Goal: Information Seeking & Learning: Stay updated

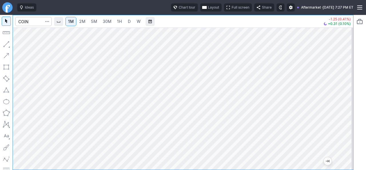
drag, startPoint x: 346, startPoint y: 94, endPoint x: 345, endPoint y: 101, distance: 7.2
click at [345, 101] on div at bounding box center [347, 97] width 12 height 128
click at [59, 23] on span "Interval" at bounding box center [58, 21] width 5 height 5
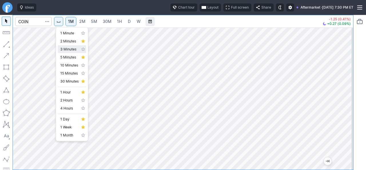
click at [70, 51] on span "3 Minutes" at bounding box center [69, 49] width 18 height 6
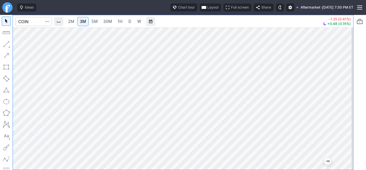
click at [60, 22] on span "Interval" at bounding box center [58, 21] width 5 height 5
drag, startPoint x: 348, startPoint y: 89, endPoint x: 343, endPoint y: 136, distance: 46.6
click at [343, 136] on div at bounding box center [347, 97] width 12 height 128
drag, startPoint x: 343, startPoint y: 112, endPoint x: 344, endPoint y: 118, distance: 6.0
click at [344, 118] on div at bounding box center [347, 97] width 12 height 128
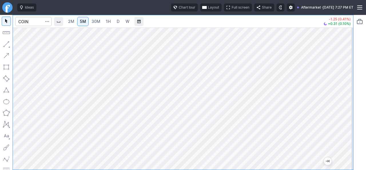
drag, startPoint x: 346, startPoint y: 132, endPoint x: 343, endPoint y: 94, distance: 37.6
click at [343, 94] on div at bounding box center [347, 97] width 12 height 128
drag, startPoint x: 347, startPoint y: 122, endPoint x: 348, endPoint y: 101, distance: 20.9
click at [348, 101] on div at bounding box center [347, 97] width 12 height 128
drag, startPoint x: 347, startPoint y: 125, endPoint x: 345, endPoint y: 119, distance: 6.3
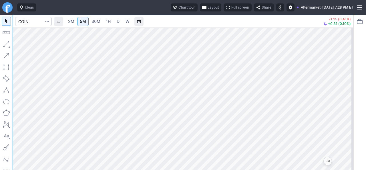
click at [345, 119] on div at bounding box center [347, 97] width 12 height 128
drag, startPoint x: 349, startPoint y: 75, endPoint x: 347, endPoint y: 115, distance: 40.7
click at [347, 115] on div at bounding box center [347, 97] width 12 height 128
drag, startPoint x: 345, startPoint y: 126, endPoint x: 347, endPoint y: 87, distance: 38.4
click at [347, 87] on div at bounding box center [347, 97] width 12 height 128
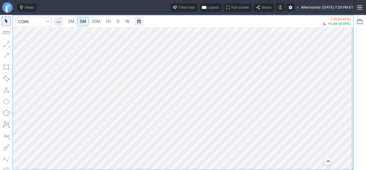
drag, startPoint x: 350, startPoint y: 82, endPoint x: 349, endPoint y: 102, distance: 20.6
click at [349, 102] on div at bounding box center [347, 97] width 12 height 128
drag, startPoint x: 346, startPoint y: 70, endPoint x: 341, endPoint y: 125, distance: 54.8
click at [341, 125] on div at bounding box center [347, 97] width 12 height 128
drag, startPoint x: 345, startPoint y: 86, endPoint x: 345, endPoint y: 96, distance: 10.9
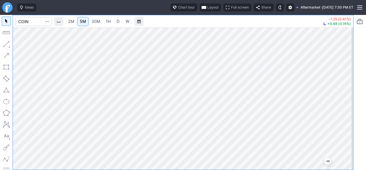
click at [345, 96] on div at bounding box center [347, 97] width 12 height 128
drag, startPoint x: 345, startPoint y: 67, endPoint x: 345, endPoint y: 80, distance: 12.9
click at [345, 80] on div at bounding box center [347, 97] width 12 height 128
drag, startPoint x: 349, startPoint y: 114, endPoint x: 342, endPoint y: 83, distance: 31.1
click at [343, 83] on div at bounding box center [347, 97] width 12 height 128
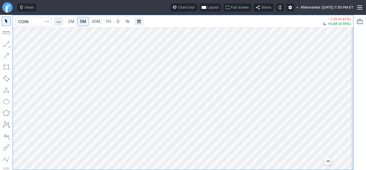
drag, startPoint x: 348, startPoint y: 107, endPoint x: 344, endPoint y: 87, distance: 20.4
click at [344, 87] on div at bounding box center [347, 97] width 12 height 128
drag, startPoint x: 343, startPoint y: 121, endPoint x: 343, endPoint y: 106, distance: 15.7
click at [343, 106] on div at bounding box center [347, 97] width 12 height 128
click at [340, 113] on div at bounding box center [183, 98] width 341 height 142
